Goal: Check status: Check status

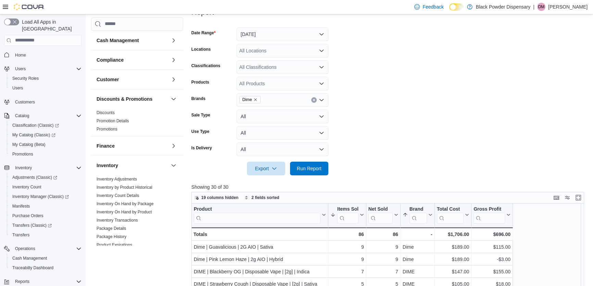
scroll to position [341, 0]
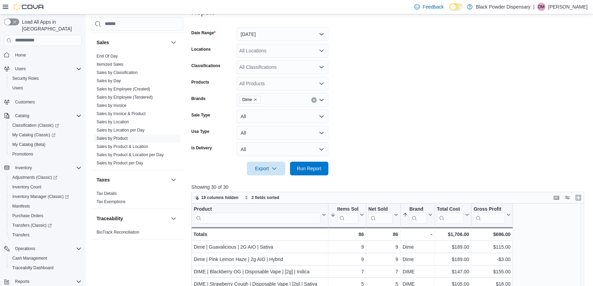
click at [255, 100] on icon "Remove Dime from selection in this group" at bounding box center [255, 100] width 4 height 4
type input "****"
click at [262, 112] on span "Terp Land Farms" at bounding box center [283, 111] width 84 height 7
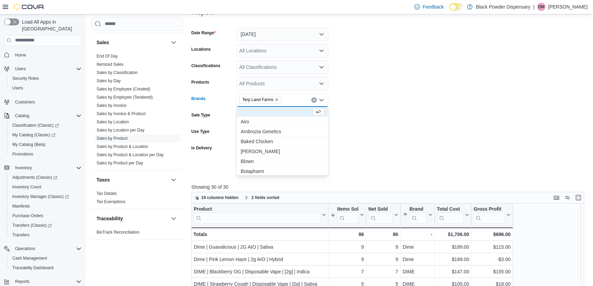
click at [414, 72] on form "Date Range [DATE] Locations All Locations Classifications All Classifications P…" at bounding box center [389, 97] width 397 height 156
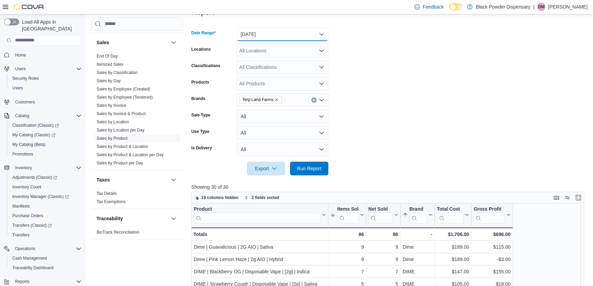
click at [264, 35] on button "[DATE]" at bounding box center [283, 34] width 92 height 14
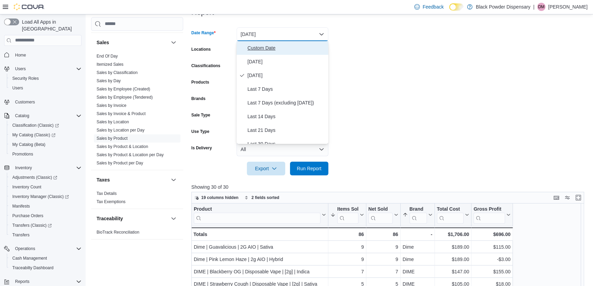
click at [261, 48] on span "Custom Date" at bounding box center [287, 48] width 78 height 8
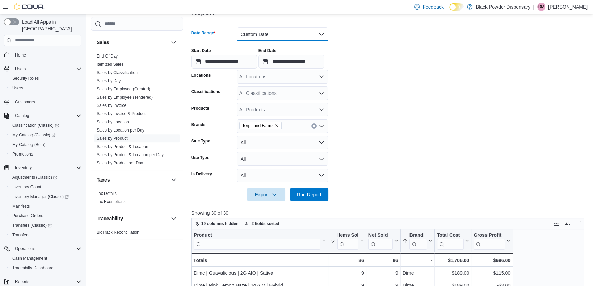
click at [320, 35] on button "Custom Date" at bounding box center [283, 34] width 92 height 14
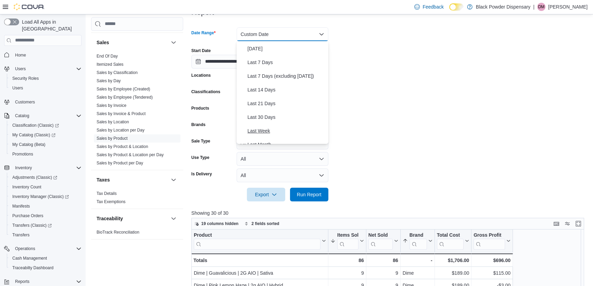
scroll to position [62, 0]
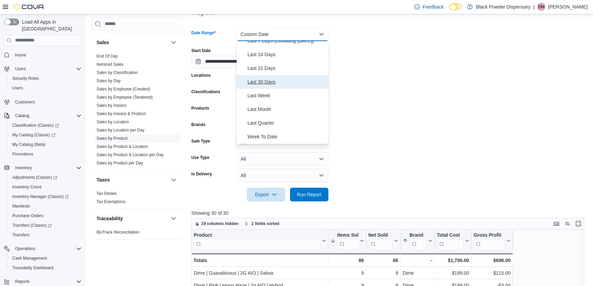
click at [272, 78] on span "Last 30 Days" at bounding box center [287, 82] width 78 height 8
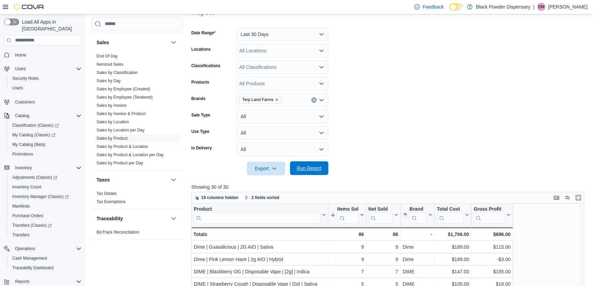
click at [317, 172] on span "Run Report" at bounding box center [309, 168] width 30 height 14
